Goal: Information Seeking & Learning: Learn about a topic

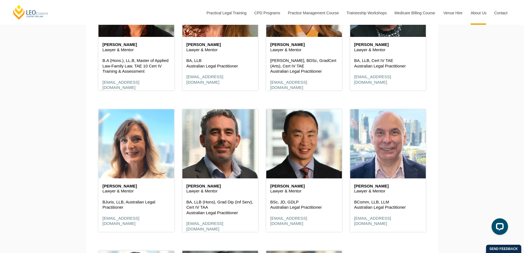
scroll to position [1127, 0]
